Goal: Obtain resource: Obtain resource

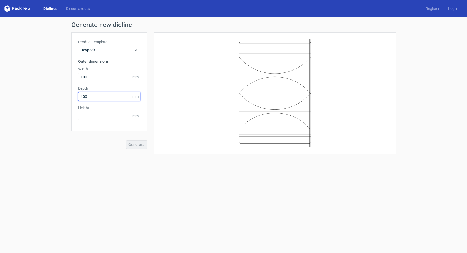
click at [98, 95] on input "250" at bounding box center [109, 96] width 62 height 9
type input "30"
type input "250"
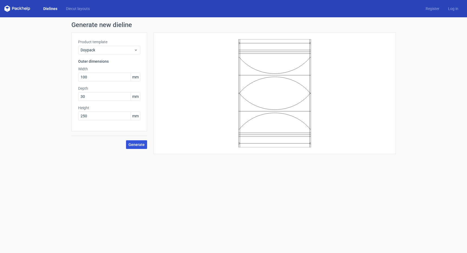
click at [143, 145] on span "Generate" at bounding box center [136, 145] width 16 height 4
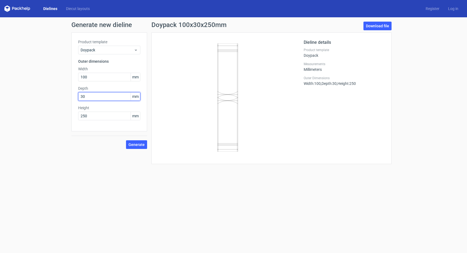
drag, startPoint x: 87, startPoint y: 98, endPoint x: 66, endPoint y: 98, distance: 20.5
click at [66, 98] on div "Generate new dieline Product template Doypack Outer dimensions Width 100 mm Dep…" at bounding box center [233, 92] width 467 height 151
type input "60"
click at [91, 76] on input "100" at bounding box center [109, 77] width 62 height 9
drag, startPoint x: 111, startPoint y: 77, endPoint x: 68, endPoint y: 71, distance: 43.0
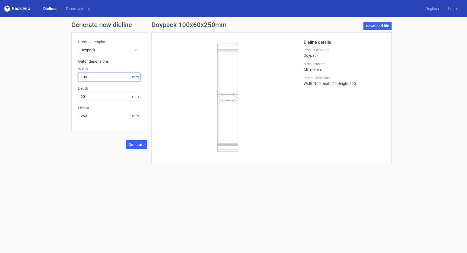
click at [68, 71] on div "Generate new dieline Product template Doypack Outer dimensions Width 100 mm Dep…" at bounding box center [233, 92] width 467 height 151
drag, startPoint x: 96, startPoint y: 116, endPoint x: 56, endPoint y: 112, distance: 40.2
click at [56, 112] on div "Generate new dieline Product template Doypack Outer dimensions Width 100 mm Dep…" at bounding box center [233, 92] width 467 height 151
type input "200"
drag, startPoint x: 99, startPoint y: 79, endPoint x: 52, endPoint y: 74, distance: 47.5
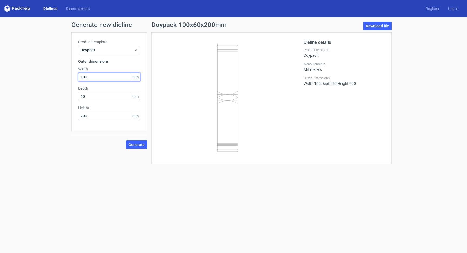
click at [52, 74] on div "Generate new dieline Product template Doypack Outer dimensions Width 100 mm Dep…" at bounding box center [233, 92] width 467 height 151
type input "150"
click at [141, 145] on span "Generate" at bounding box center [136, 145] width 16 height 4
click at [378, 25] on link "Download file" at bounding box center [377, 26] width 28 height 9
click at [115, 49] on span "Doypack" at bounding box center [107, 49] width 53 height 5
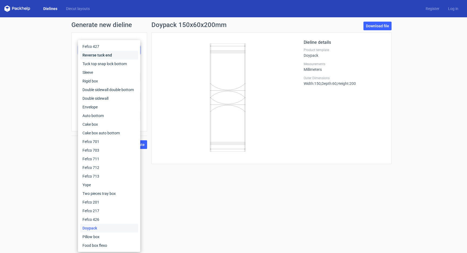
click at [101, 53] on div "Reverse tuck end" at bounding box center [109, 55] width 58 height 9
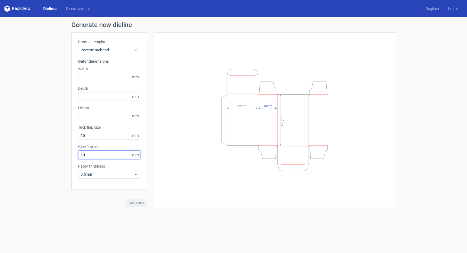
click at [92, 157] on input "10" at bounding box center [109, 155] width 62 height 9
click at [92, 156] on input "10" at bounding box center [109, 155] width 62 height 9
click at [110, 79] on input "text" at bounding box center [109, 77] width 62 height 9
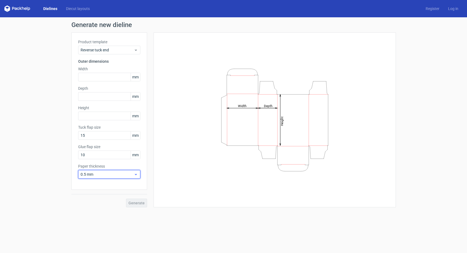
click at [119, 172] on span "0.5 mm" at bounding box center [107, 174] width 53 height 5
click at [111, 196] on div "0.5 mm" at bounding box center [109, 195] width 58 height 9
click at [135, 47] on div "Reverse tuck end" at bounding box center [109, 50] width 62 height 9
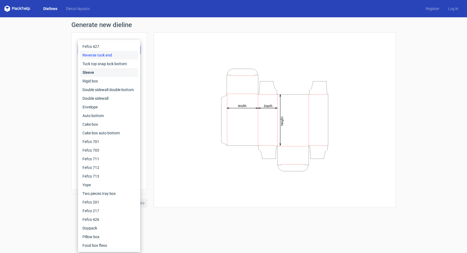
click at [124, 73] on div "Sleeve" at bounding box center [109, 72] width 58 height 9
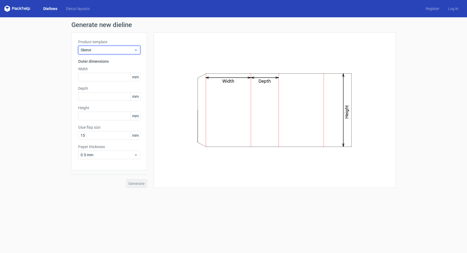
click at [138, 49] on div "Sleeve" at bounding box center [109, 50] width 62 height 9
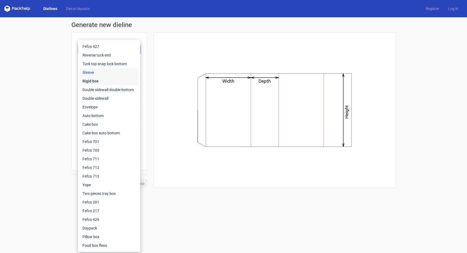
click at [120, 80] on div "Rigid box" at bounding box center [109, 81] width 58 height 9
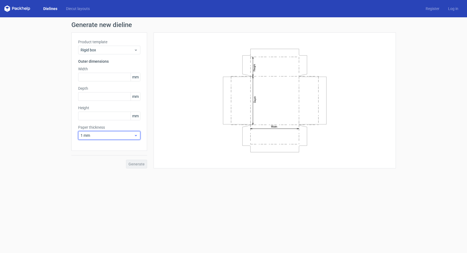
click at [110, 136] on span "1 mm" at bounding box center [107, 135] width 53 height 5
click at [131, 50] on span "Rigid box" at bounding box center [107, 49] width 53 height 5
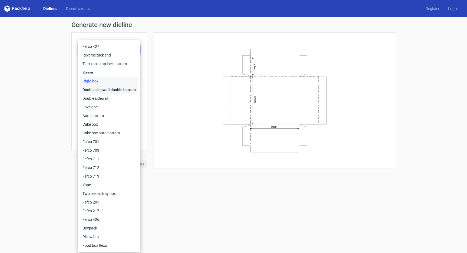
click at [122, 89] on div "Double sidewall double bottom" at bounding box center [109, 89] width 58 height 9
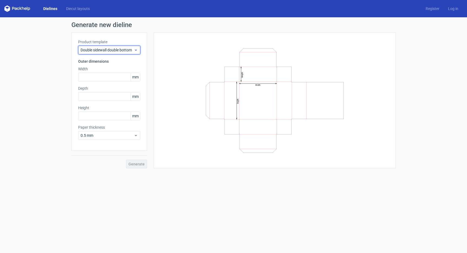
click at [129, 50] on span "Double sidewall double bottom" at bounding box center [107, 49] width 53 height 5
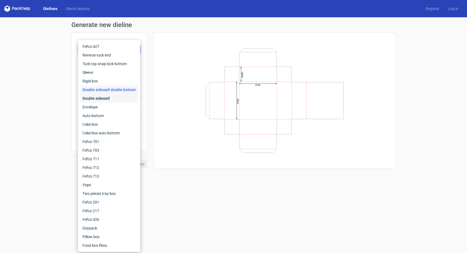
click at [114, 99] on div "Double sidewall" at bounding box center [109, 98] width 58 height 9
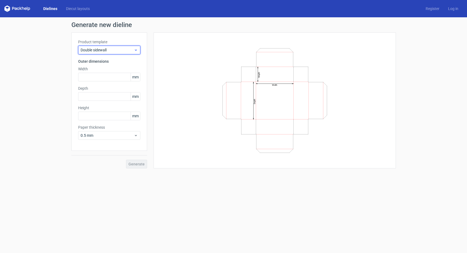
click at [125, 49] on span "Double sidewall" at bounding box center [107, 49] width 53 height 5
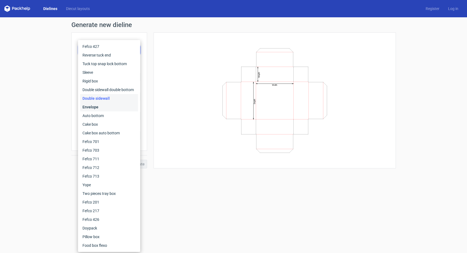
click at [106, 105] on div "Envelope" at bounding box center [109, 107] width 58 height 9
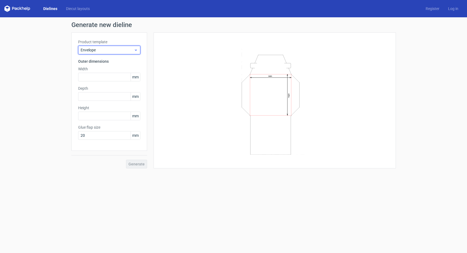
click at [134, 48] on icon at bounding box center [136, 50] width 4 height 4
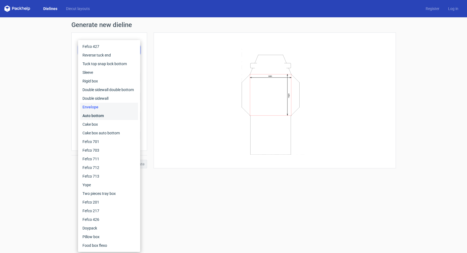
click at [112, 114] on div "Auto bottom" at bounding box center [109, 115] width 58 height 9
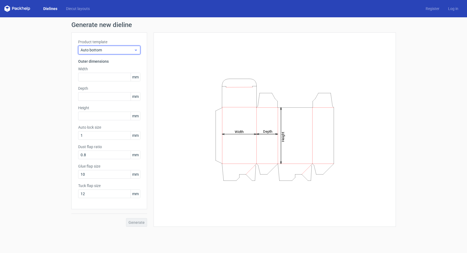
click at [123, 50] on span "Auto bottom" at bounding box center [107, 49] width 53 height 5
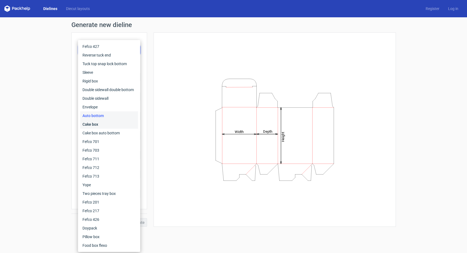
click at [113, 122] on div "Cake box" at bounding box center [109, 124] width 58 height 9
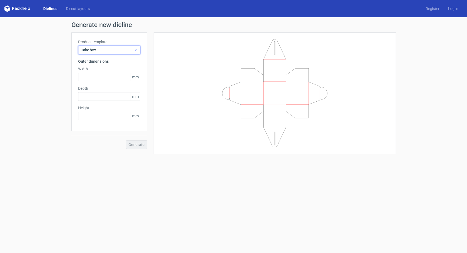
click at [127, 50] on span "Cake box" at bounding box center [107, 49] width 53 height 5
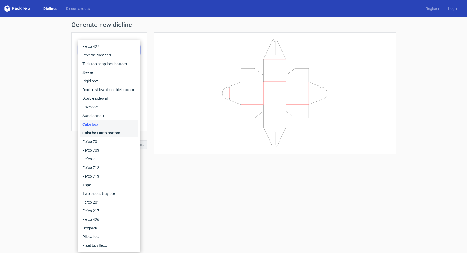
click at [99, 133] on div "Cake box auto bottom" at bounding box center [109, 133] width 58 height 9
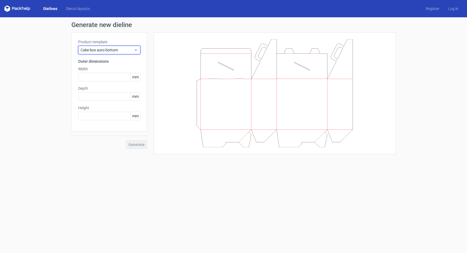
click at [123, 49] on span "Cake box auto bottom" at bounding box center [107, 49] width 53 height 5
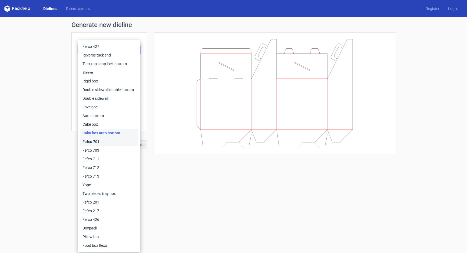
click at [107, 142] on div "Fefco 701" at bounding box center [109, 141] width 58 height 9
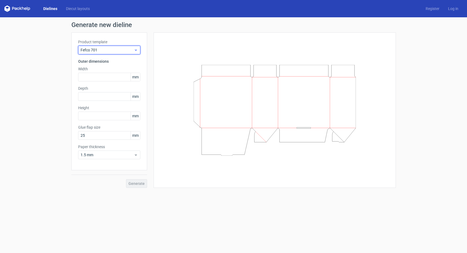
click at [131, 52] on span "Fefco 701" at bounding box center [107, 49] width 53 height 5
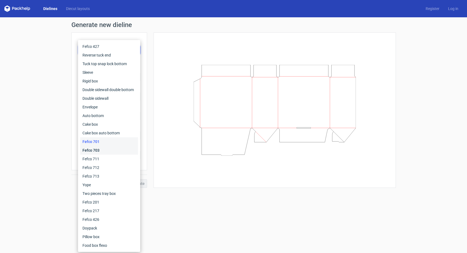
click at [110, 152] on div "Fefco 703" at bounding box center [109, 150] width 58 height 9
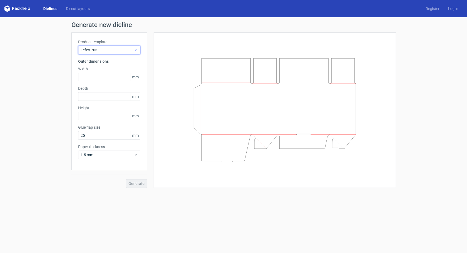
click at [129, 49] on span "Fefco 703" at bounding box center [107, 49] width 53 height 5
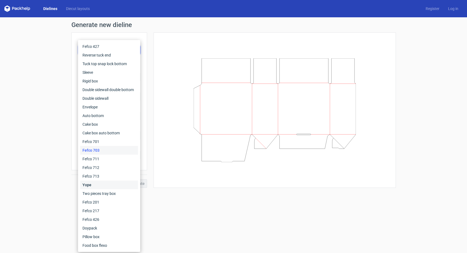
click at [104, 185] on div "Yope" at bounding box center [109, 185] width 58 height 9
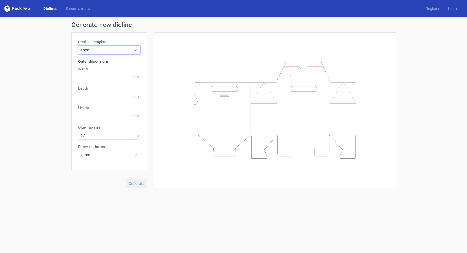
click at [122, 50] on span "Yope" at bounding box center [107, 49] width 53 height 5
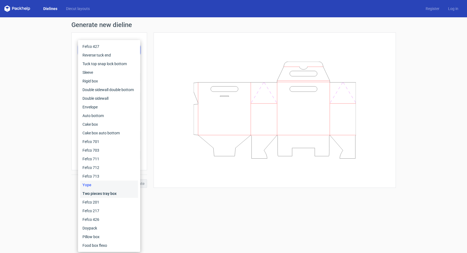
click at [103, 193] on div "Two pieces tray box" at bounding box center [109, 193] width 58 height 9
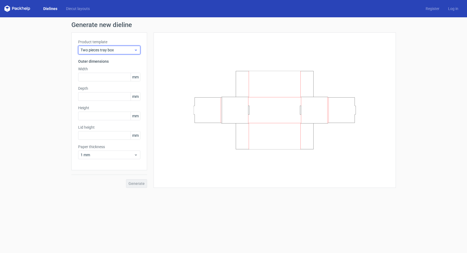
click at [127, 47] on div "Two pieces tray box" at bounding box center [109, 50] width 62 height 9
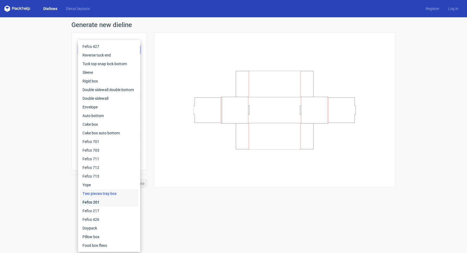
click at [104, 204] on div "Fefco 201" at bounding box center [109, 202] width 58 height 9
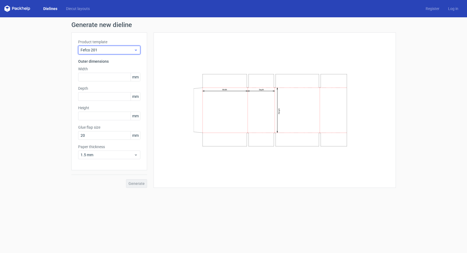
click at [117, 49] on span "Fefco 201" at bounding box center [107, 49] width 53 height 5
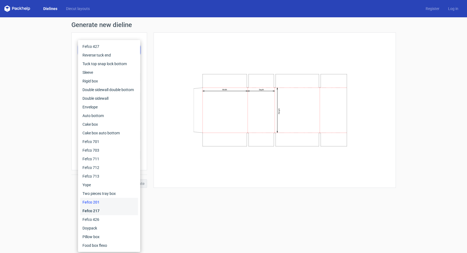
click at [95, 213] on div "Fefco 217" at bounding box center [109, 210] width 58 height 9
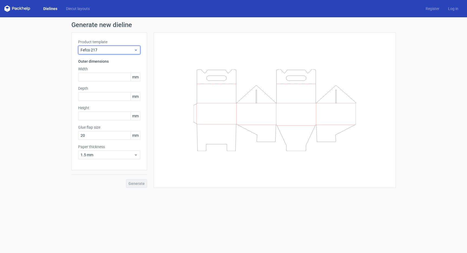
click at [129, 50] on span "Fefco 217" at bounding box center [107, 49] width 53 height 5
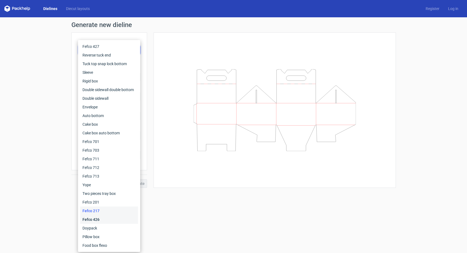
click at [104, 220] on div "Fefco 426" at bounding box center [109, 219] width 58 height 9
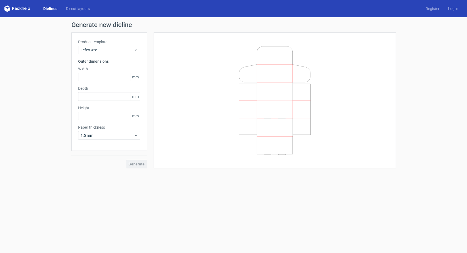
click at [126, 42] on label "Product template" at bounding box center [109, 41] width 62 height 5
click at [126, 49] on span "Fefco 426" at bounding box center [107, 49] width 53 height 5
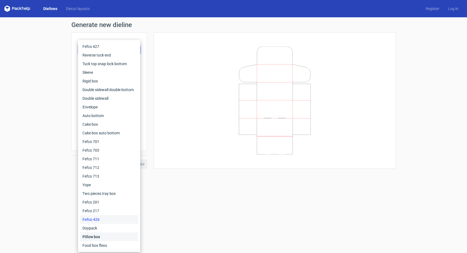
click at [101, 235] on div "Pillow box" at bounding box center [109, 236] width 58 height 9
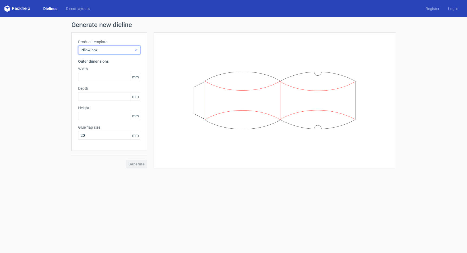
click at [123, 49] on span "Pillow box" at bounding box center [107, 49] width 53 height 5
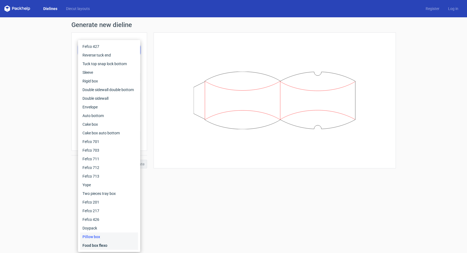
click at [93, 245] on div "Food box flexo" at bounding box center [109, 245] width 58 height 9
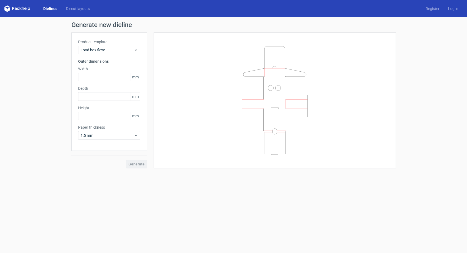
click at [48, 9] on link "Dielines" at bounding box center [50, 8] width 23 height 5
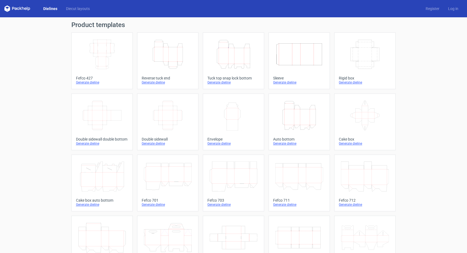
click at [105, 60] on icon "Width Depth Height" at bounding box center [102, 54] width 48 height 30
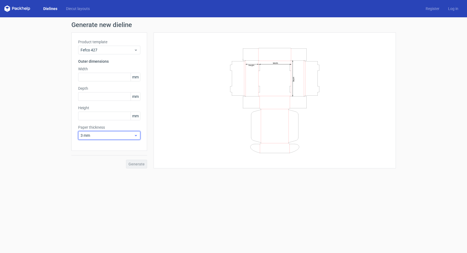
click at [126, 135] on span "3 mm" at bounding box center [107, 135] width 53 height 5
click at [117, 174] on div "1.5 mm" at bounding box center [109, 173] width 58 height 9
click at [118, 78] on input "text" at bounding box center [109, 77] width 62 height 9
